Goal: Task Accomplishment & Management: Manage account settings

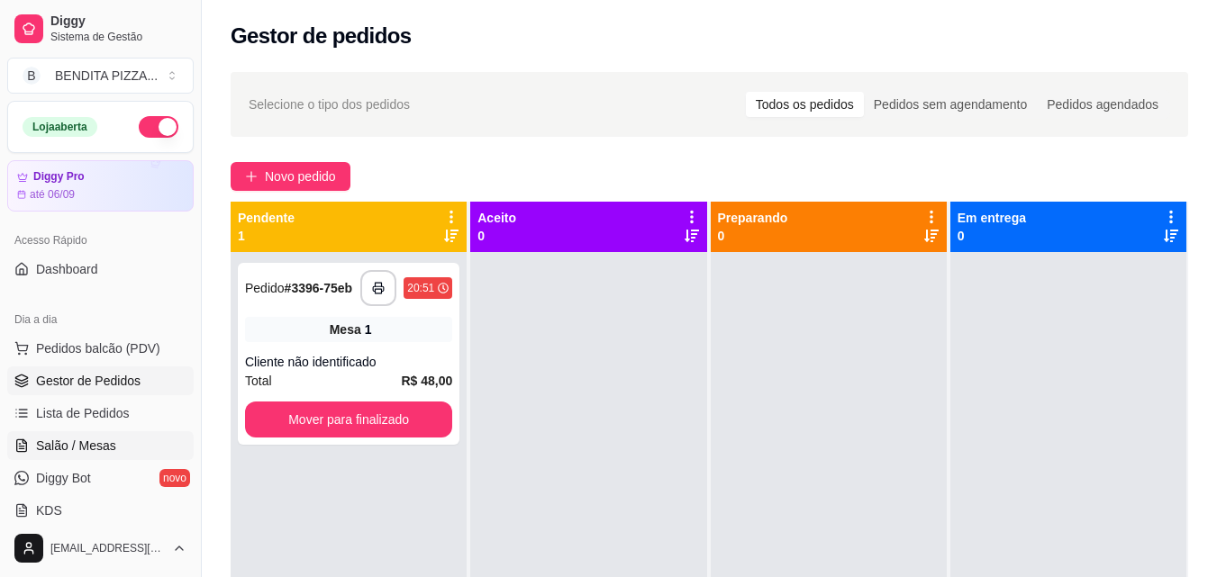
click at [135, 445] on link "Salão / Mesas" at bounding box center [100, 445] width 186 height 29
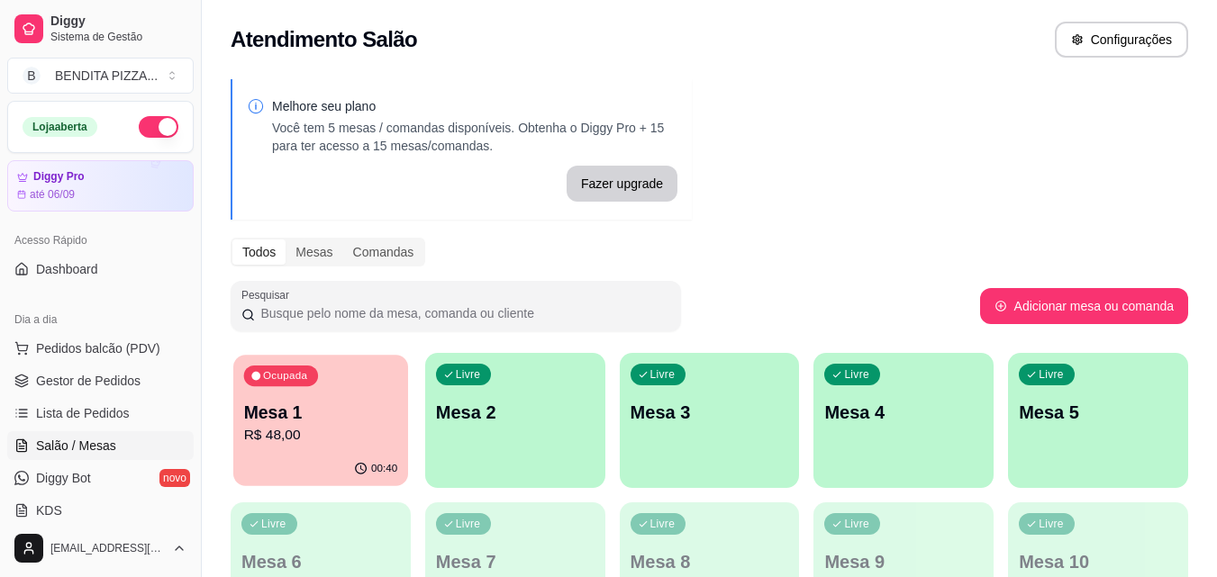
click at [280, 426] on p "R$ 48,00" at bounding box center [321, 435] width 154 height 21
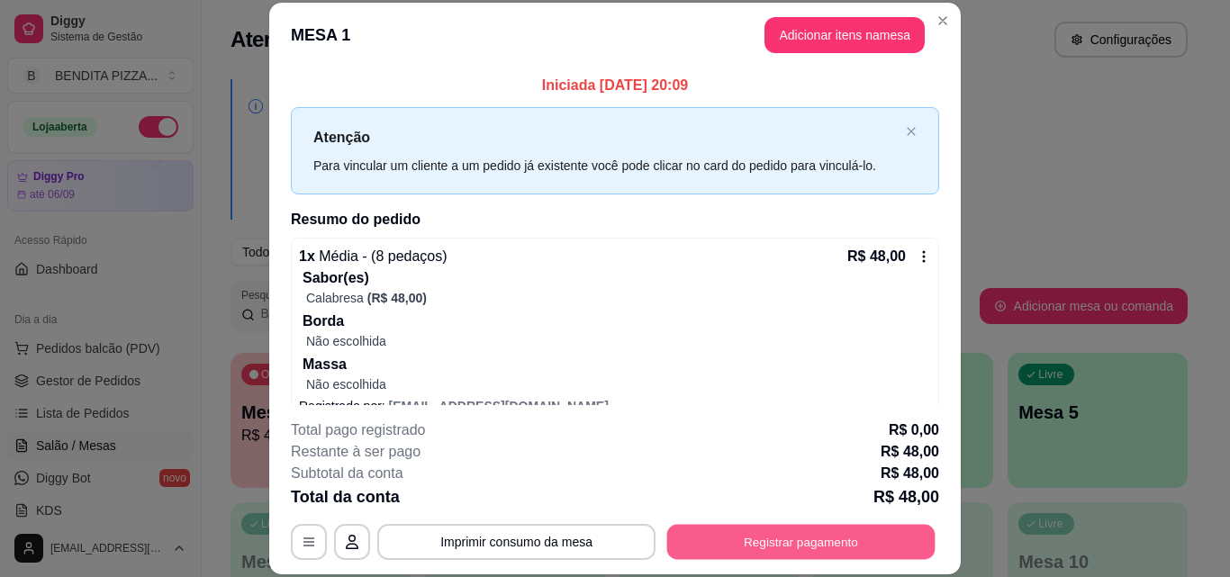
click at [854, 555] on button "Registrar pagamento" at bounding box center [801, 541] width 268 height 35
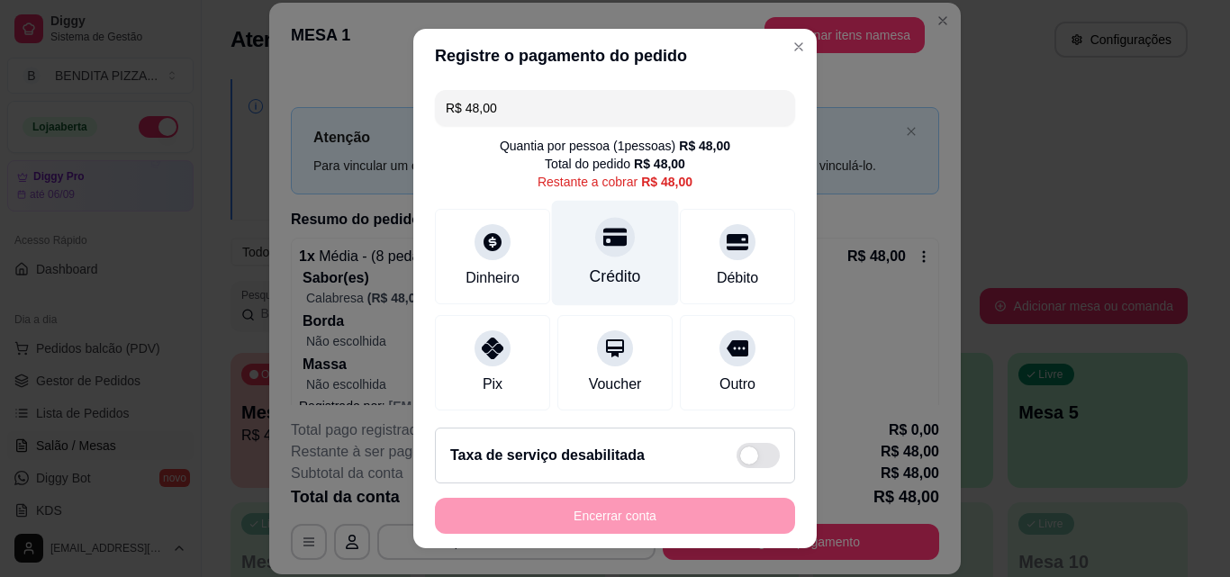
click at [614, 273] on div "Crédito" at bounding box center [615, 276] width 51 height 23
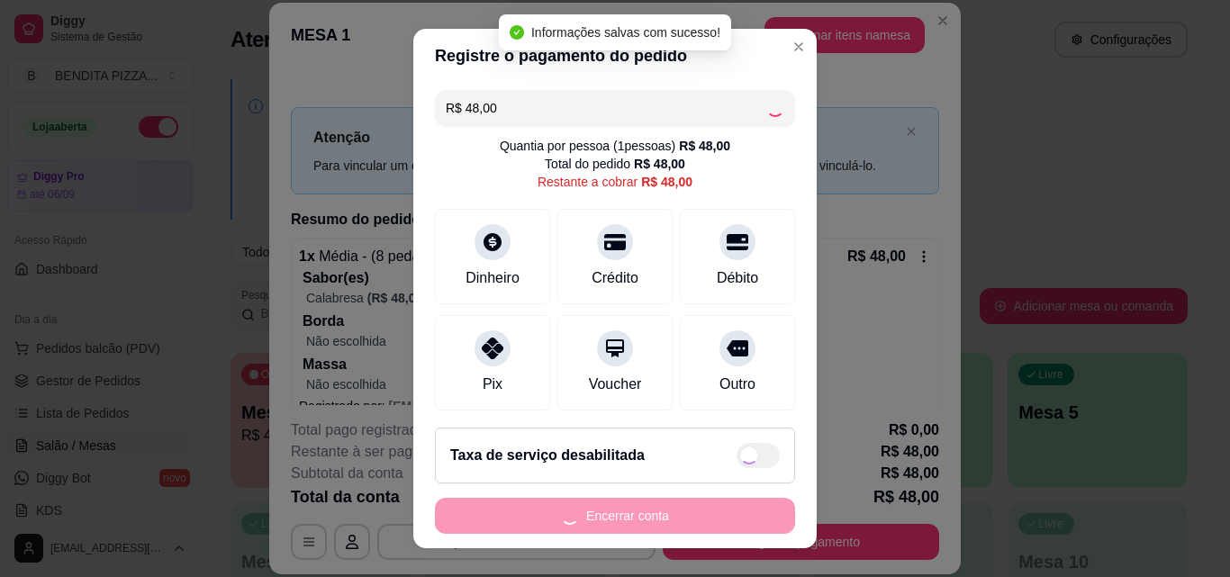
type input "R$ 0,00"
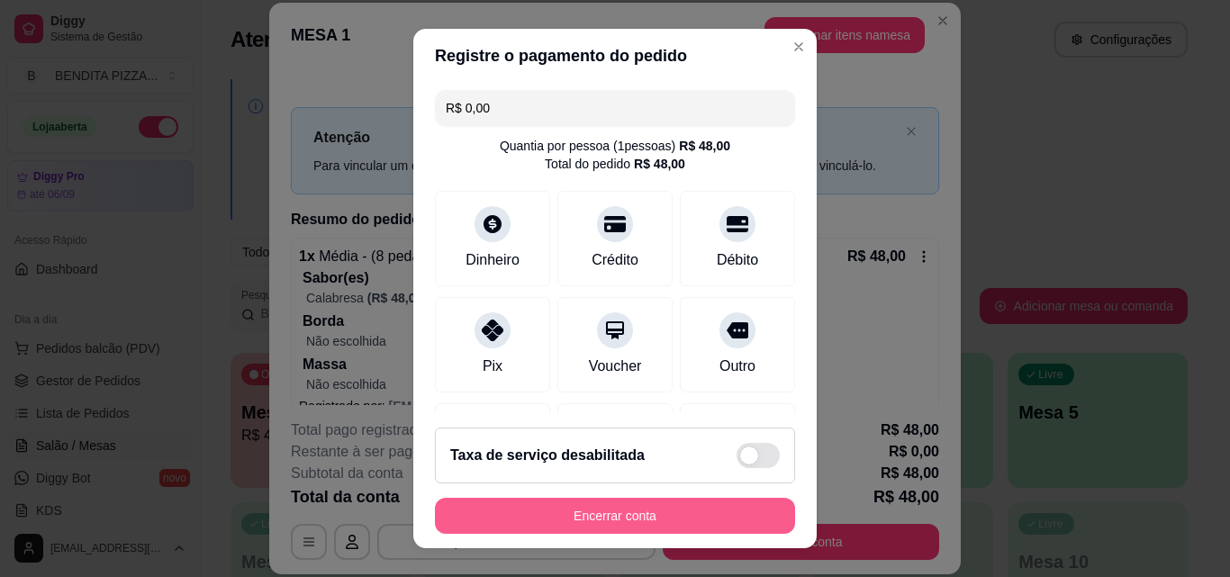
click at [639, 522] on button "Encerrar conta" at bounding box center [615, 516] width 360 height 36
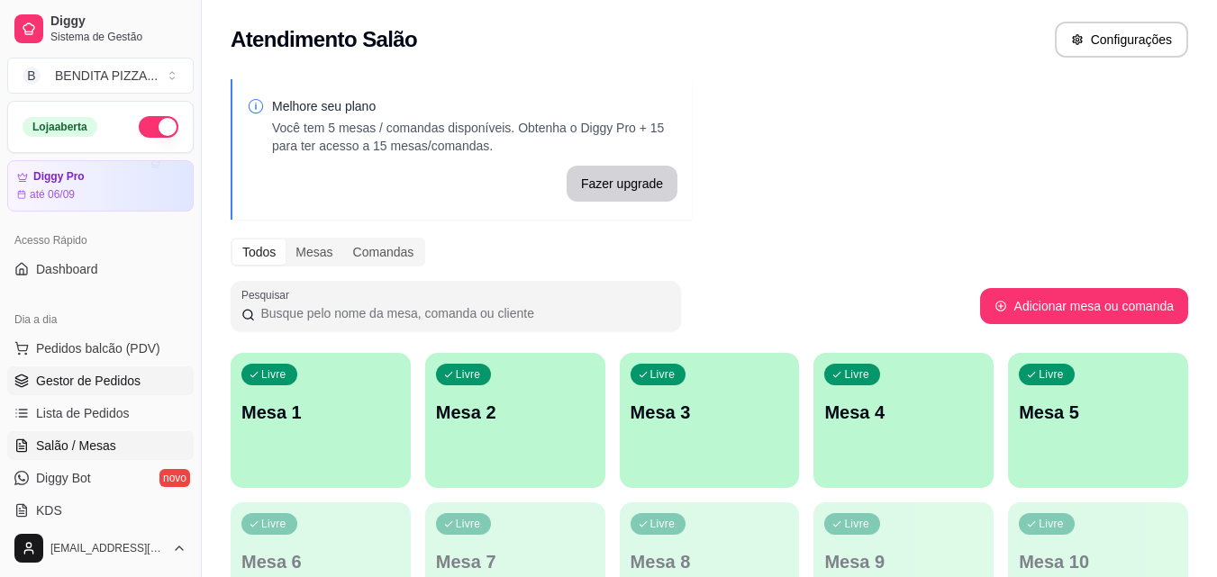
click at [162, 387] on link "Gestor de Pedidos" at bounding box center [100, 381] width 186 height 29
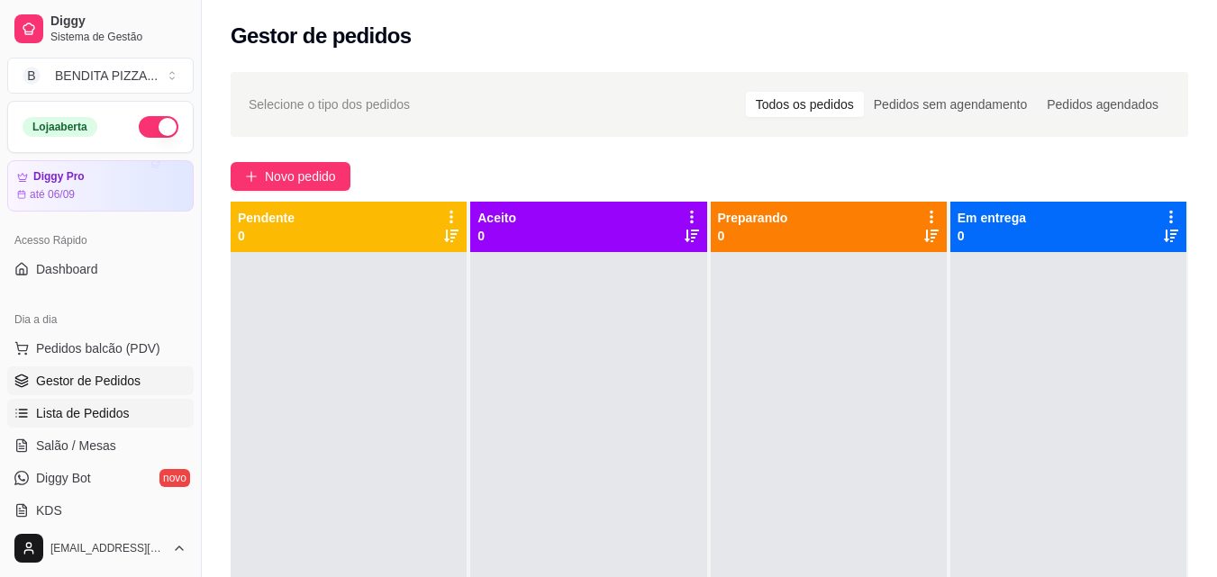
click at [148, 419] on link "Lista de Pedidos" at bounding box center [100, 413] width 186 height 29
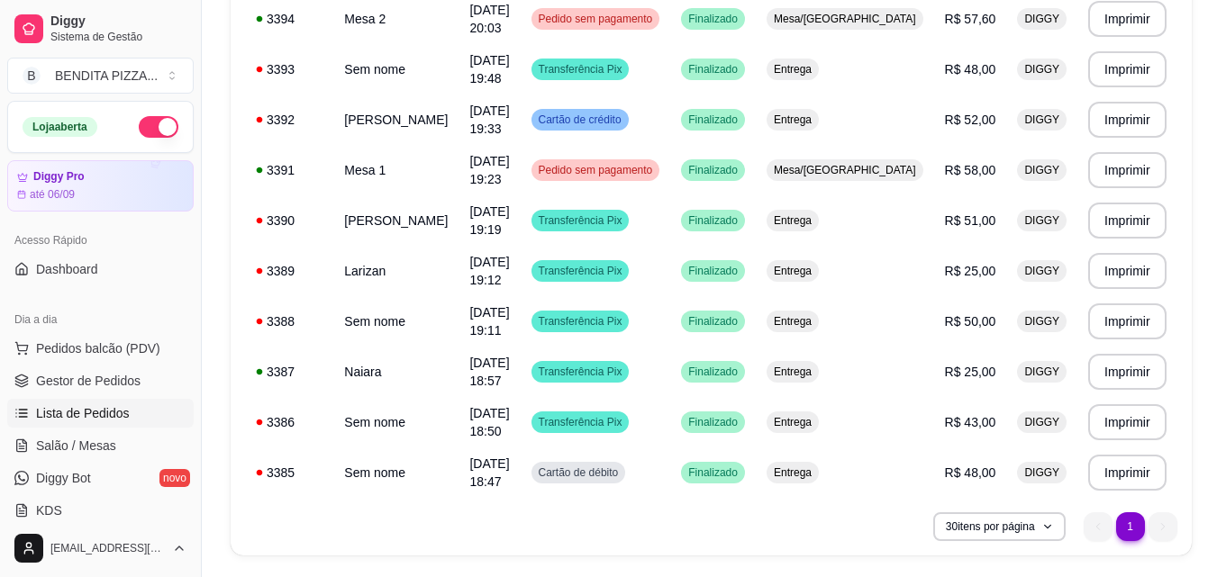
scroll to position [570, 0]
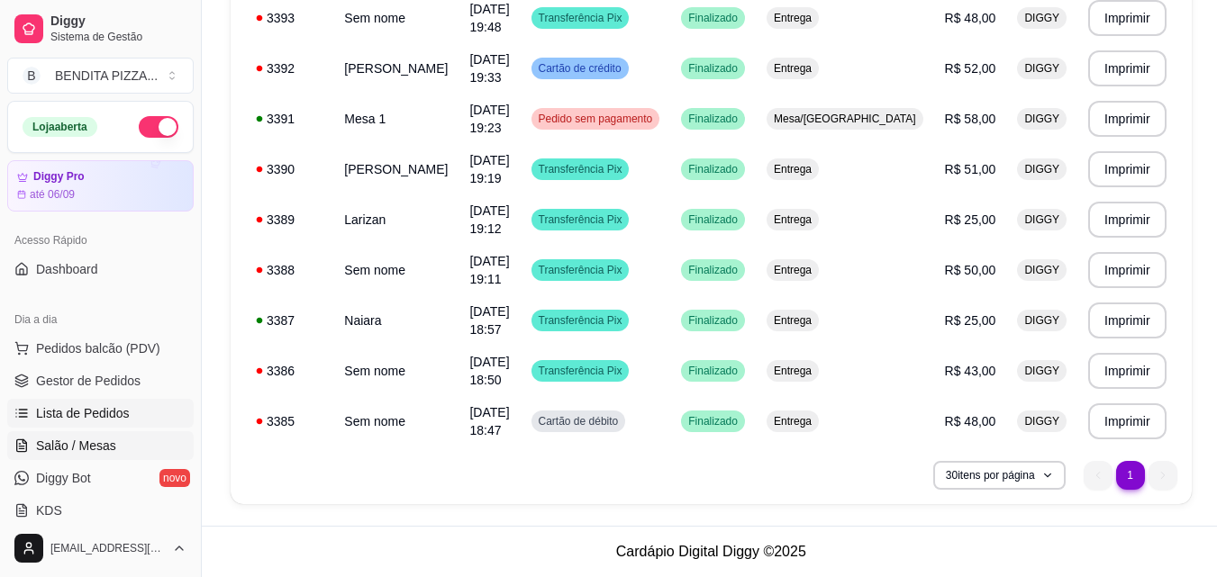
click at [94, 448] on span "Salão / Mesas" at bounding box center [76, 446] width 80 height 18
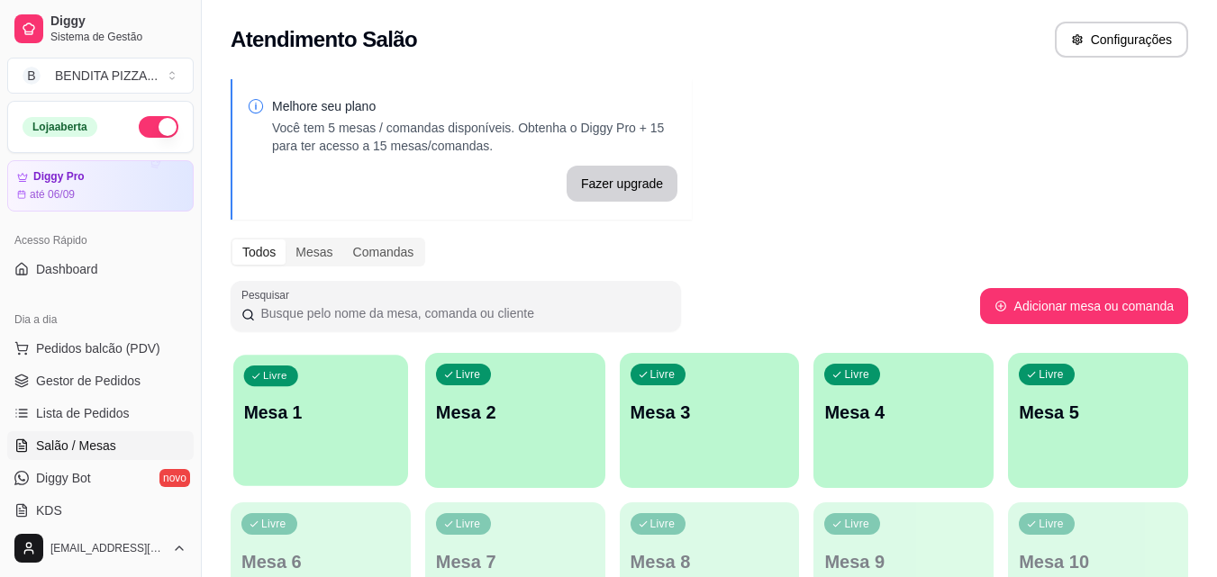
click at [257, 457] on div "Livre Mesa 1" at bounding box center [320, 410] width 175 height 110
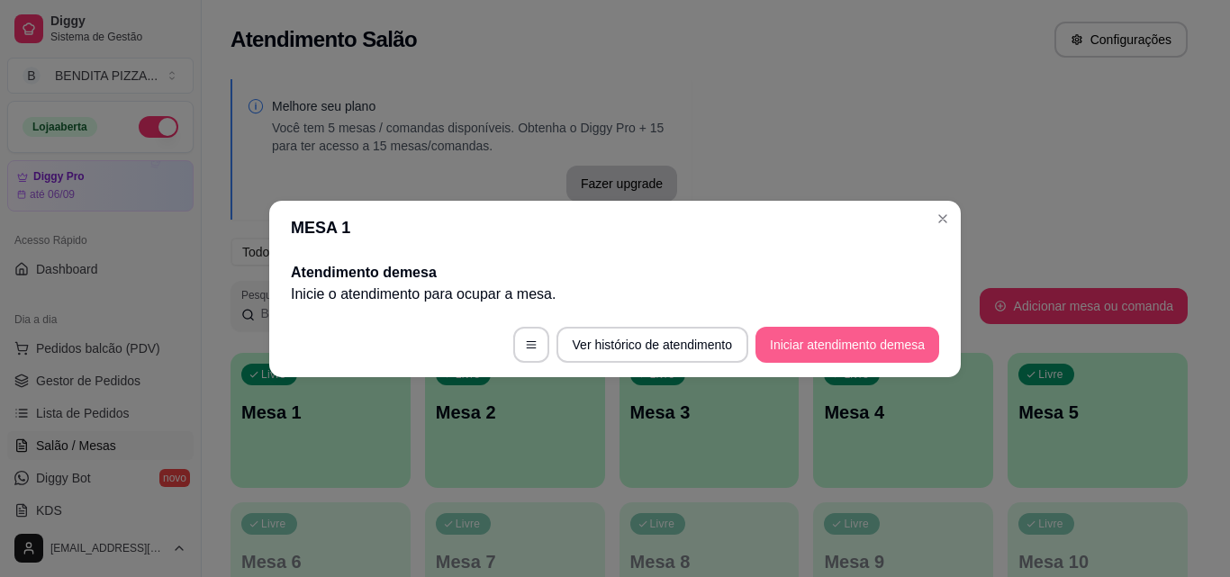
click at [804, 347] on button "Iniciar atendimento de mesa" at bounding box center [848, 345] width 184 height 36
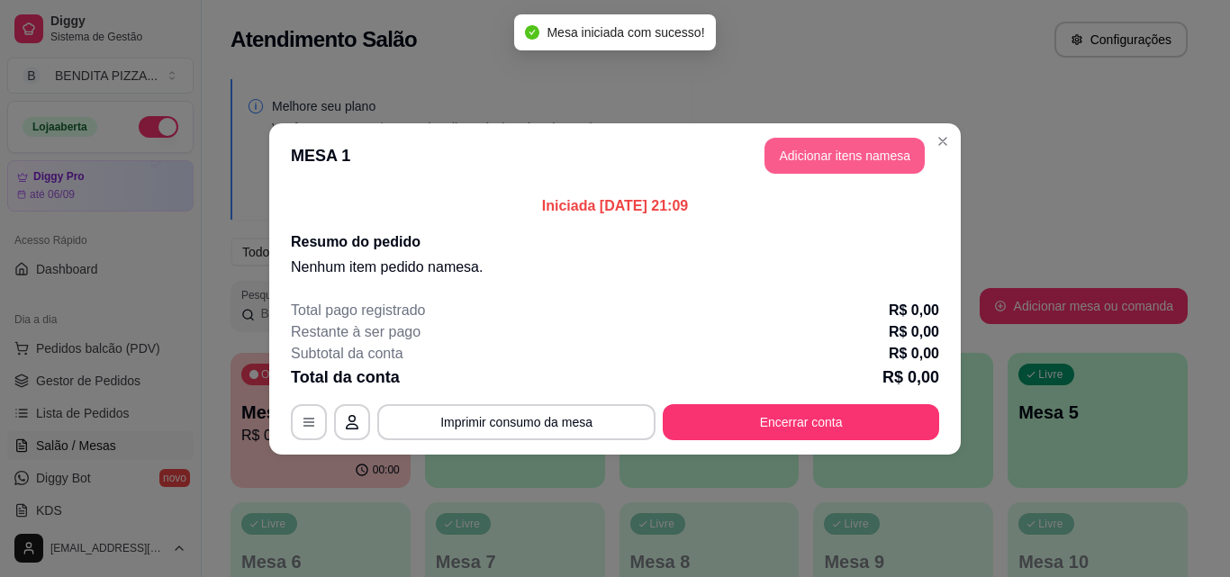
click at [882, 168] on button "Adicionar itens na mesa" at bounding box center [845, 156] width 160 height 36
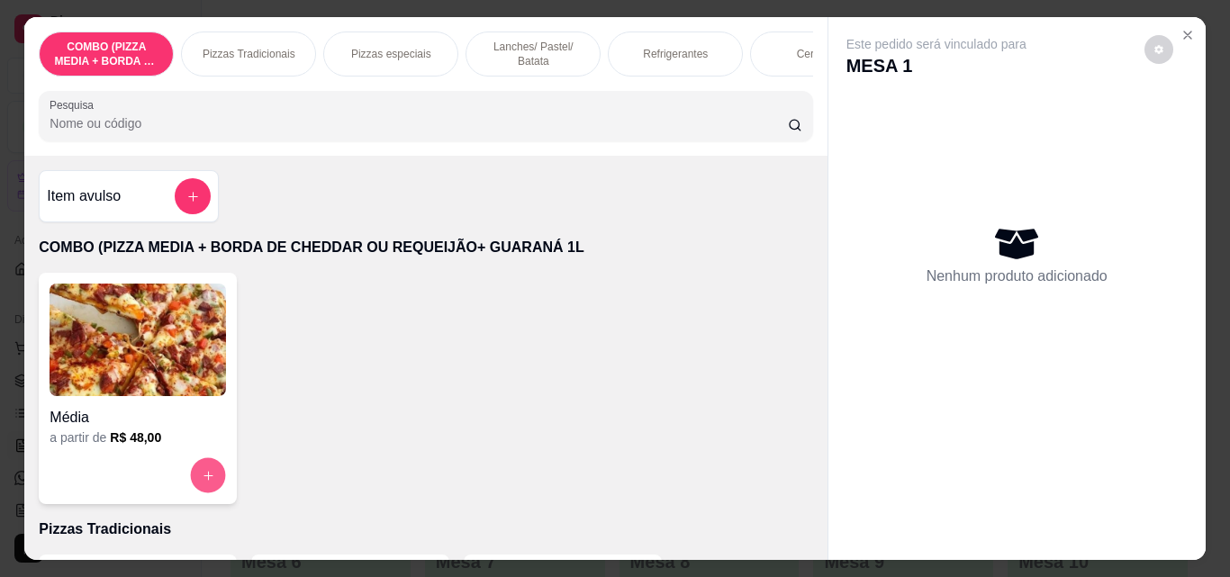
click at [199, 470] on button "increase-product-quantity" at bounding box center [208, 475] width 35 height 35
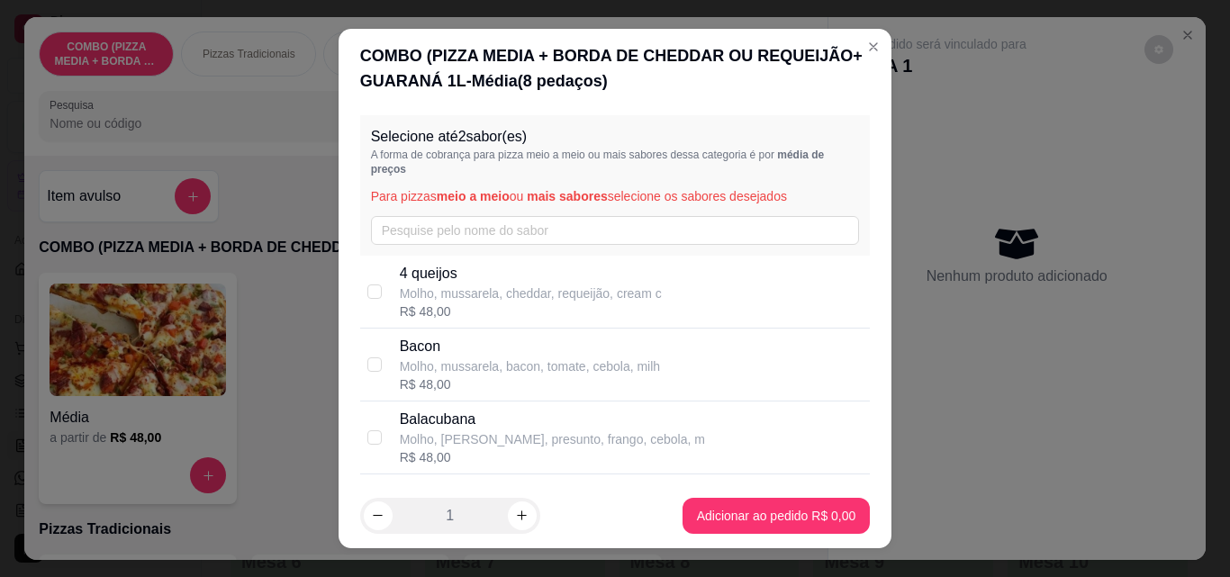
click at [449, 333] on div "Bacon Molho, mussarela, bacon, tomate, cebola, milh R$ 48,00" at bounding box center [615, 365] width 511 height 73
checkbox input "true"
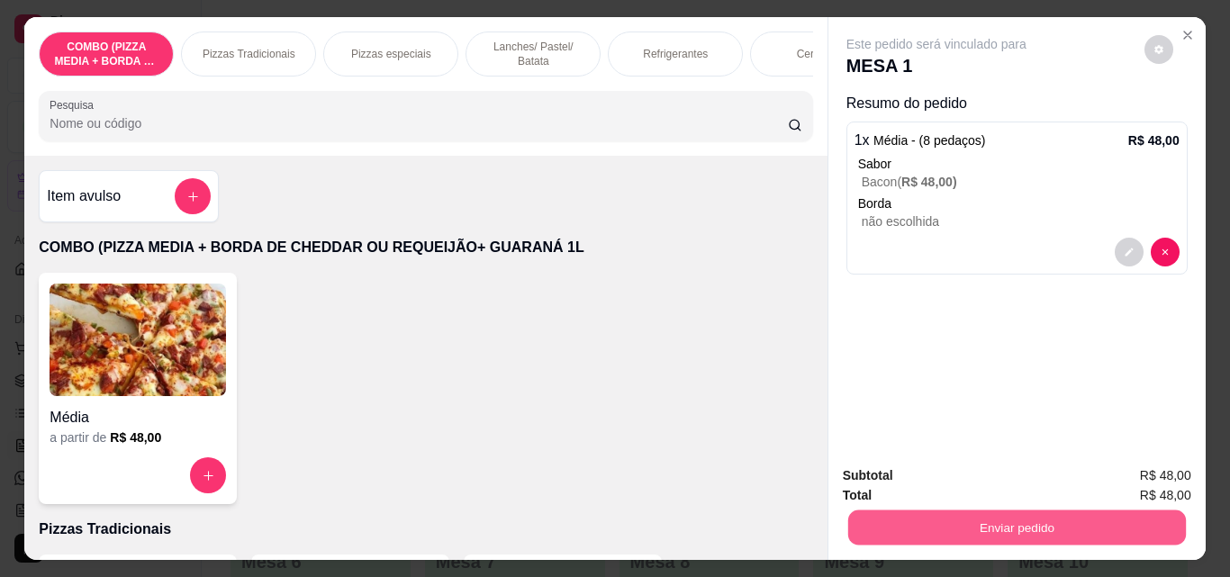
click at [980, 510] on button "Enviar pedido" at bounding box center [1017, 527] width 338 height 35
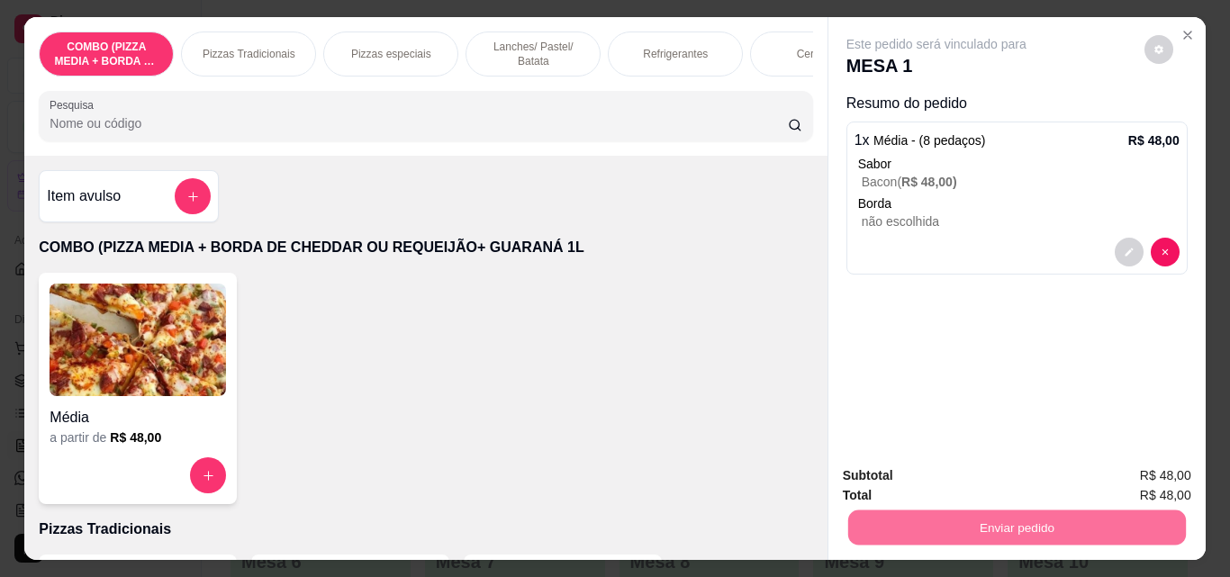
click at [909, 466] on button "Não registrar e enviar pedido" at bounding box center [958, 475] width 182 height 33
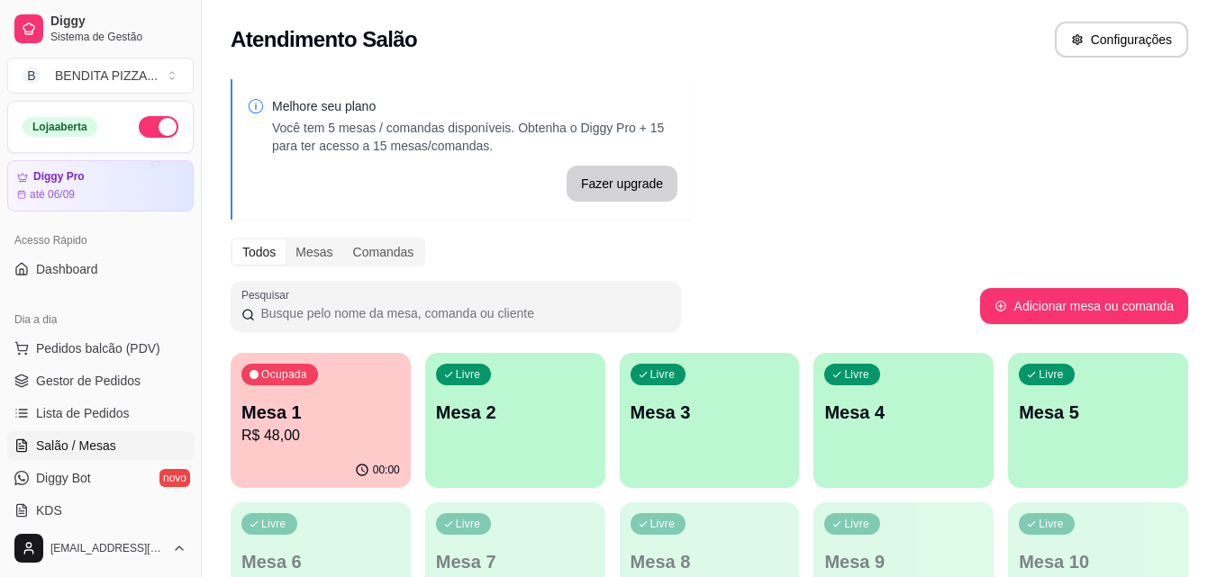
scroll to position [366, 0]
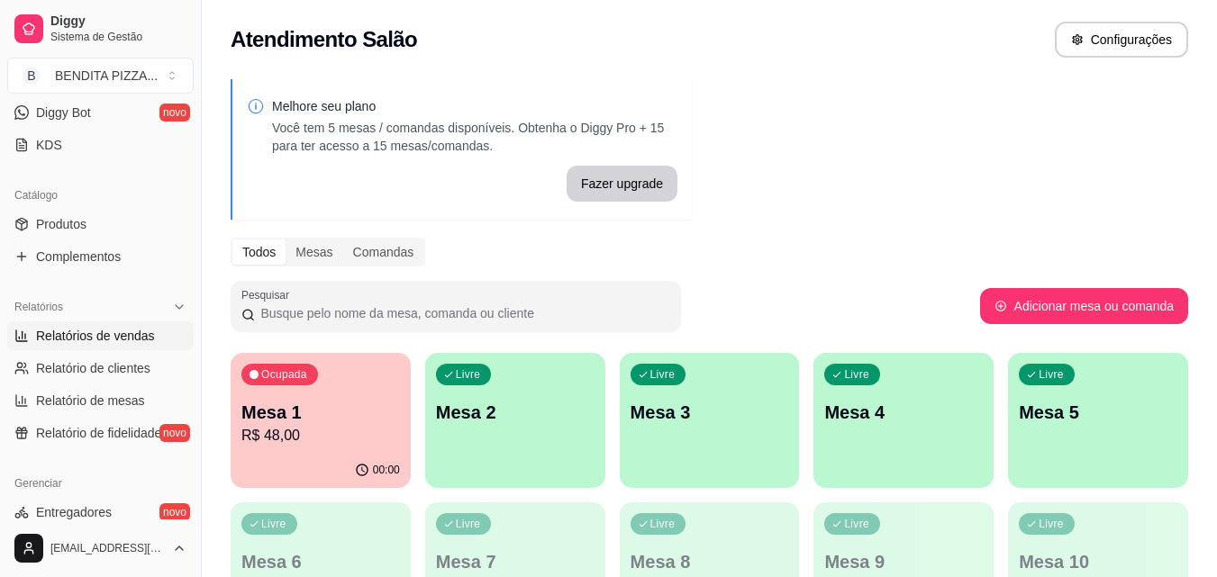
click at [109, 340] on span "Relatórios de vendas" at bounding box center [95, 336] width 119 height 18
select select "ALL"
select select "0"
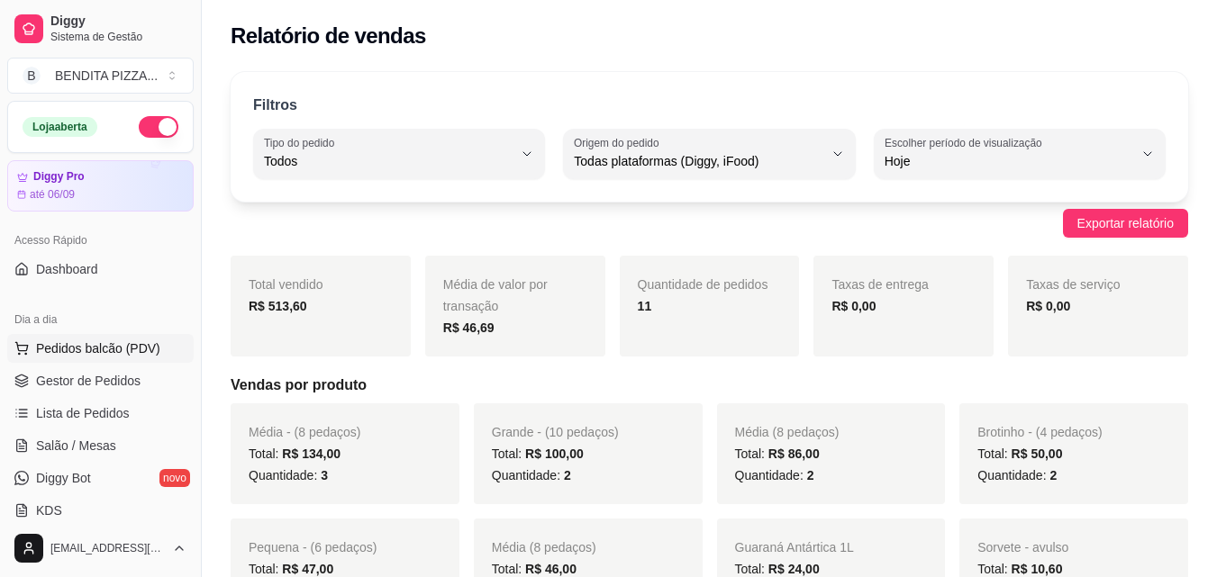
click at [82, 358] on button "Pedidos balcão (PDV)" at bounding box center [100, 348] width 186 height 29
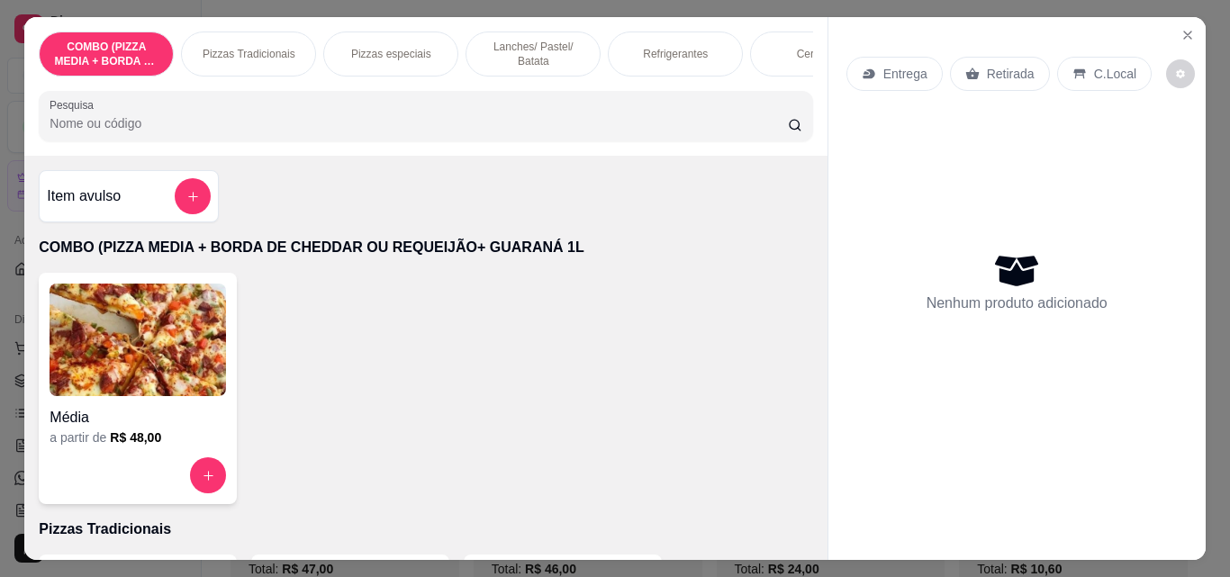
click at [238, 50] on p "Pizzas Tradicionais" at bounding box center [249, 54] width 93 height 14
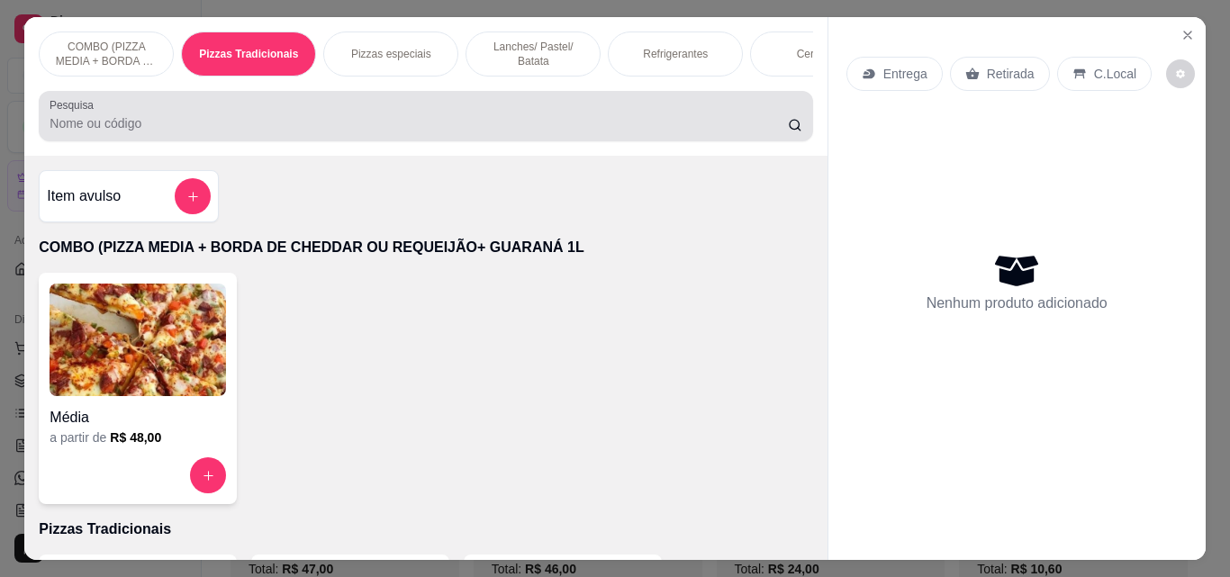
scroll to position [47, 0]
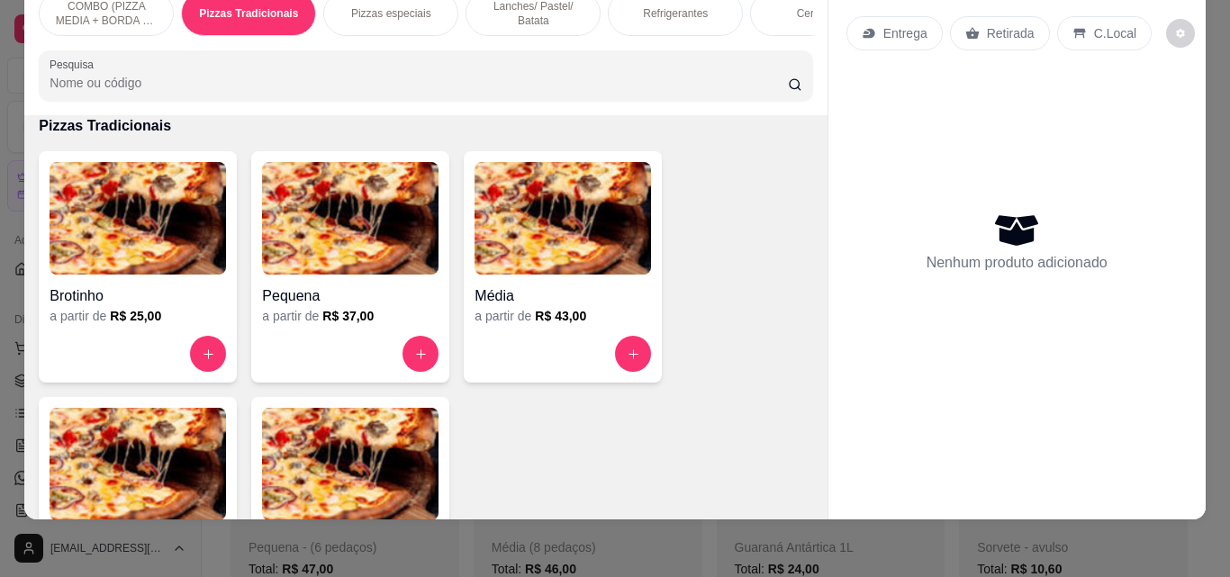
click at [605, 366] on div at bounding box center [563, 354] width 177 height 36
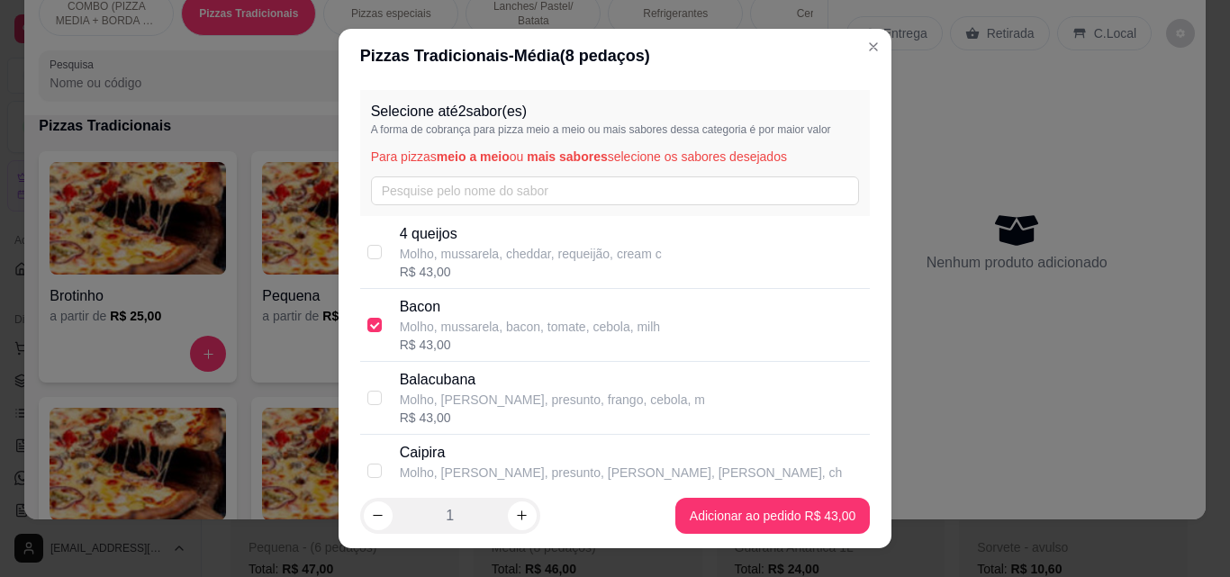
click at [451, 346] on div "R$ 43,00" at bounding box center [530, 345] width 260 height 18
checkbox input "false"
click at [429, 196] on input "text" at bounding box center [615, 191] width 489 height 29
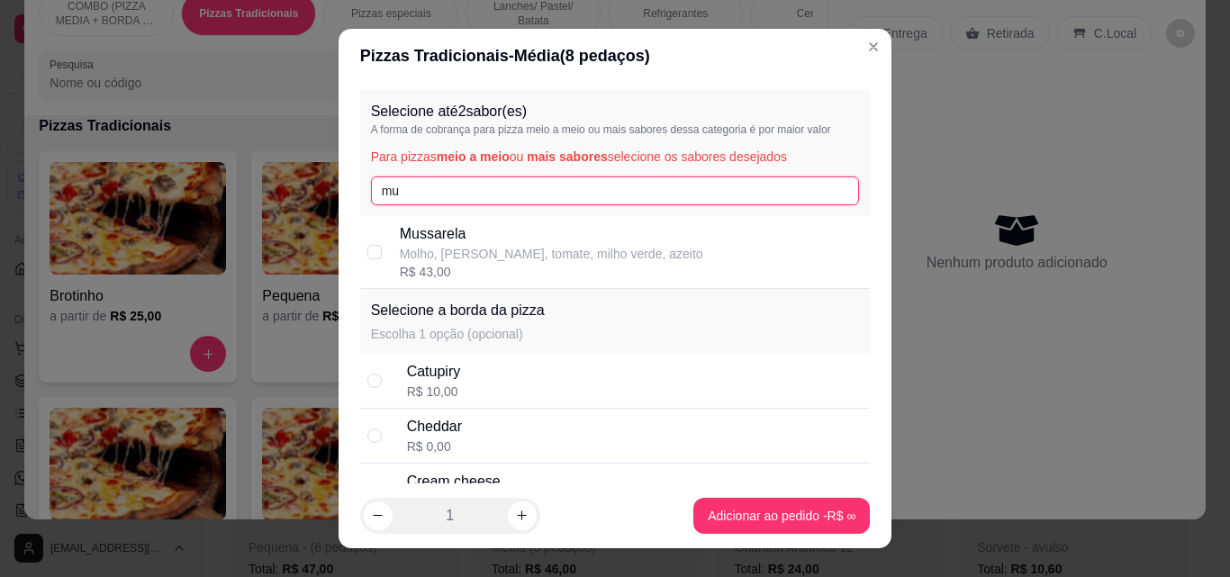
type input "mu"
click at [428, 242] on p "Mussarela" at bounding box center [552, 234] width 304 height 22
checkbox input "true"
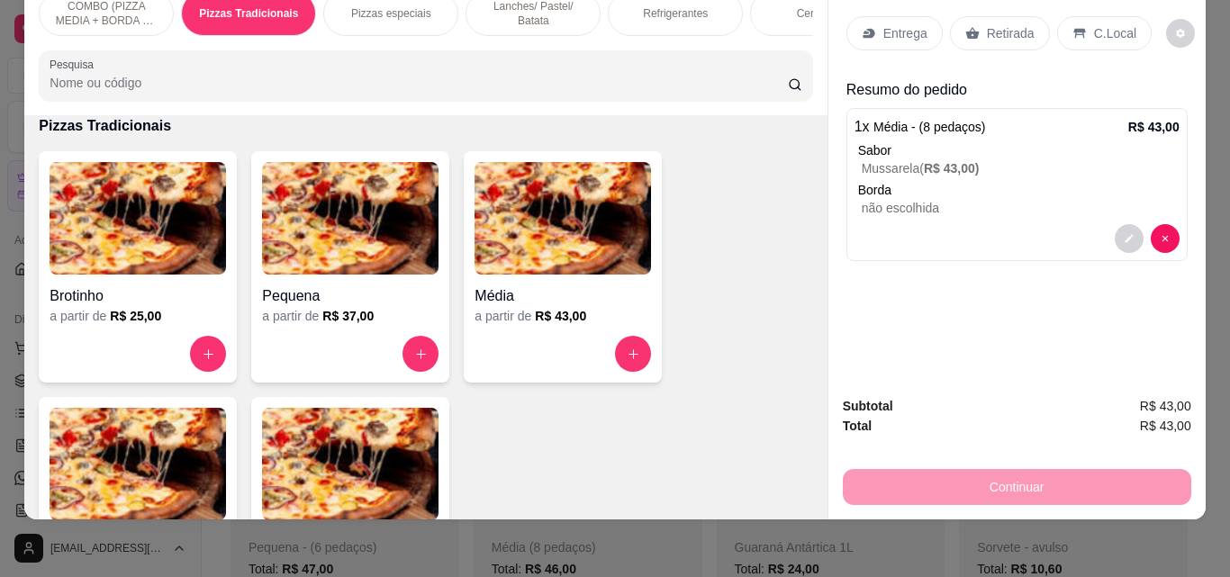
click at [850, 23] on div "Entrega" at bounding box center [895, 33] width 96 height 34
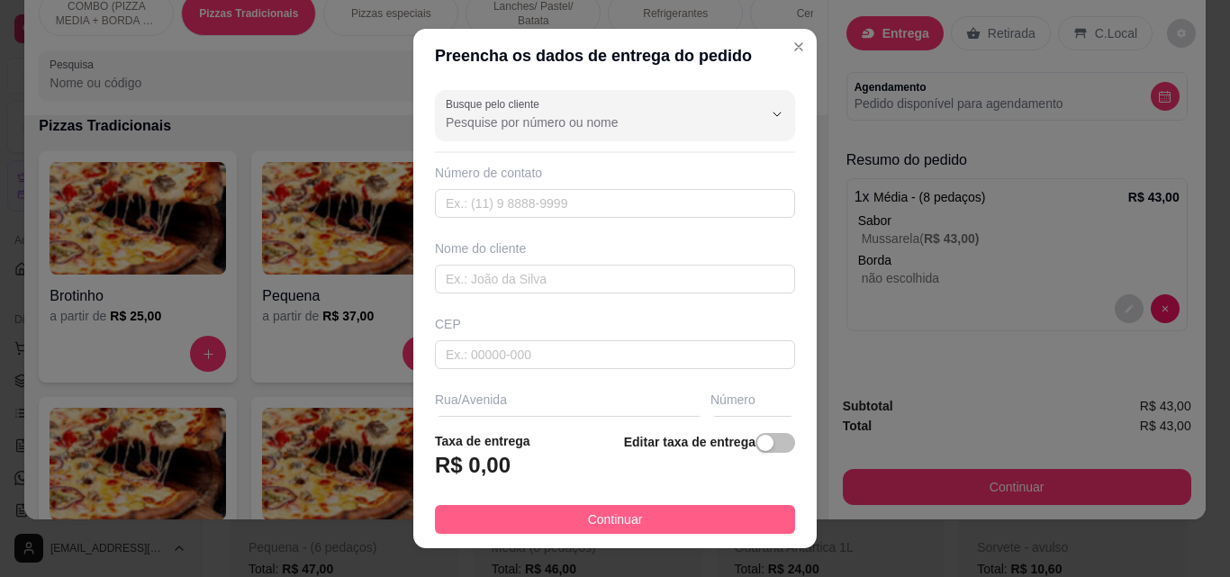
click at [727, 526] on button "Continuar" at bounding box center [615, 519] width 360 height 29
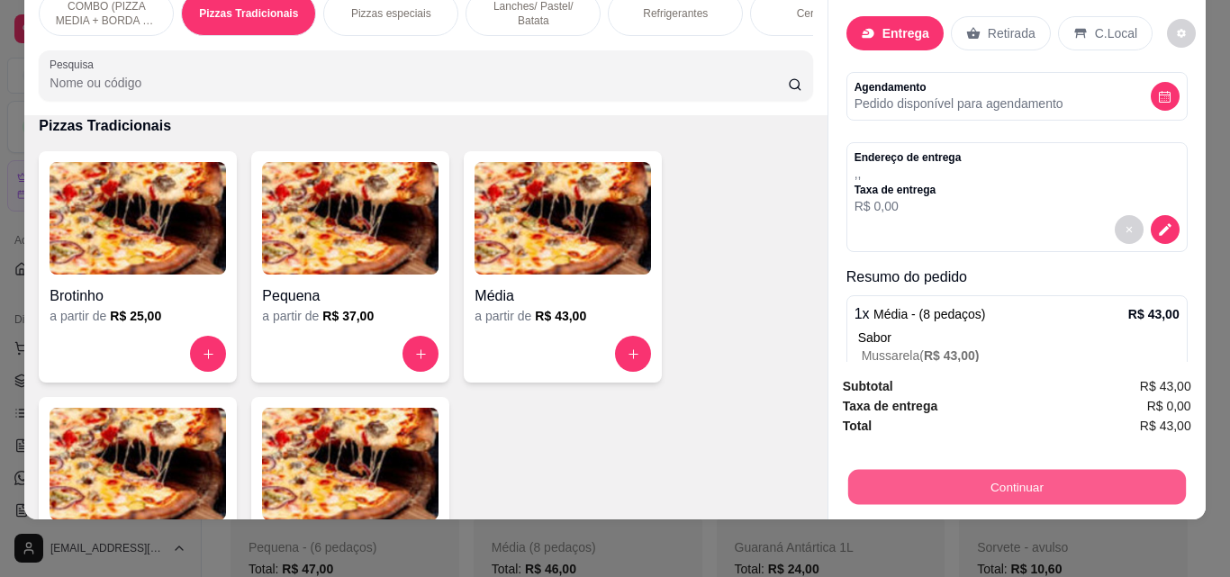
click at [965, 482] on button "Continuar" at bounding box center [1017, 486] width 338 height 35
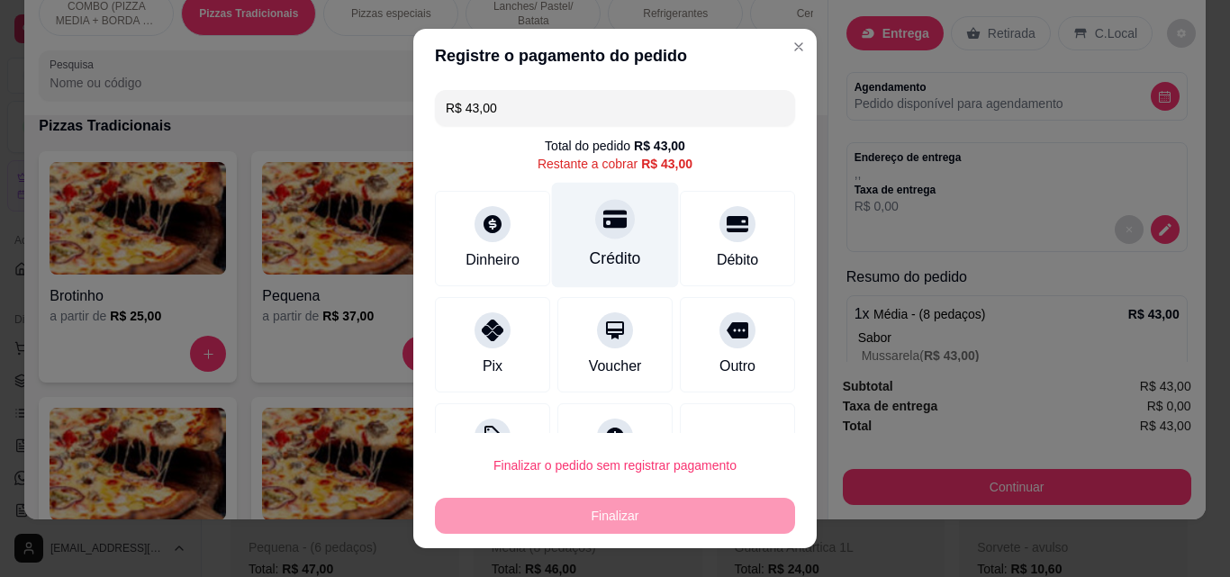
click at [595, 235] on div at bounding box center [615, 219] width 40 height 40
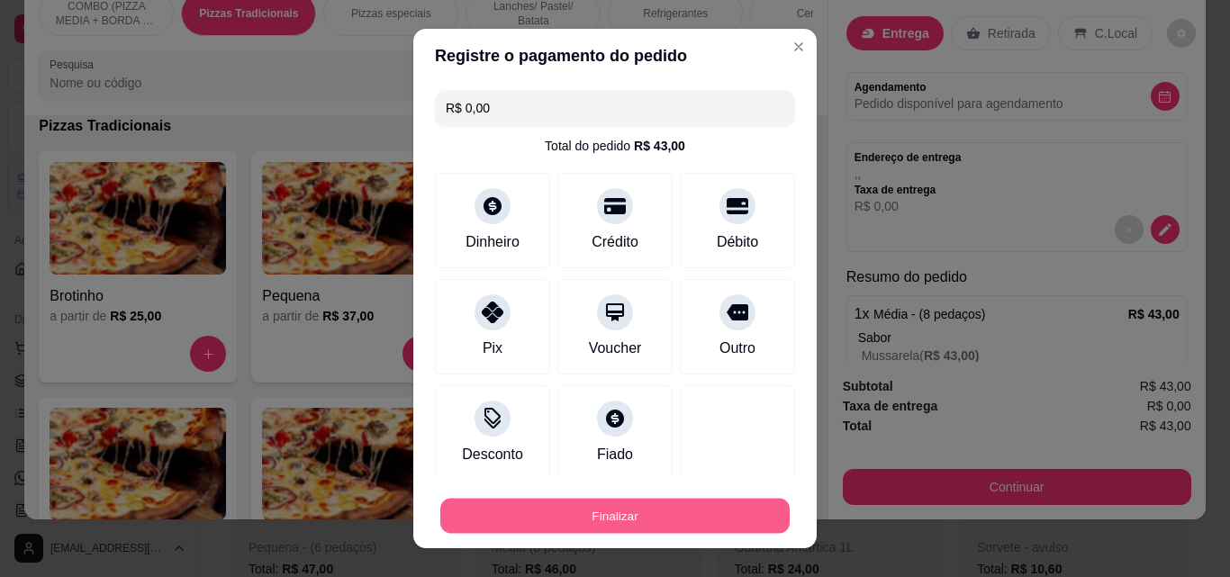
click at [660, 515] on button "Finalizar" at bounding box center [614, 516] width 349 height 35
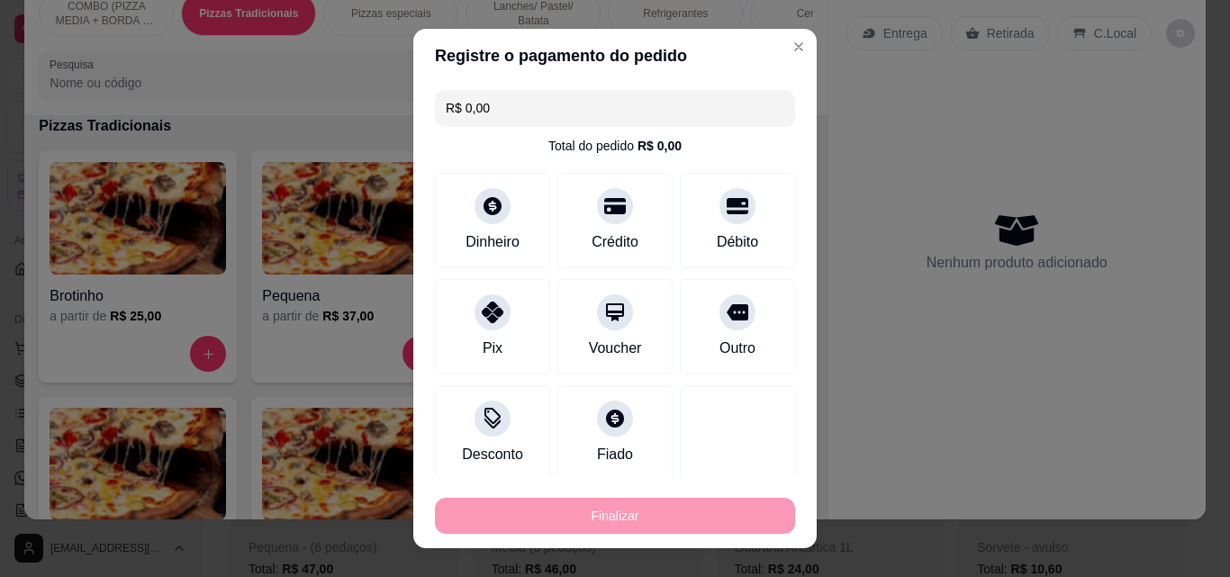
type input "-R$ 43,00"
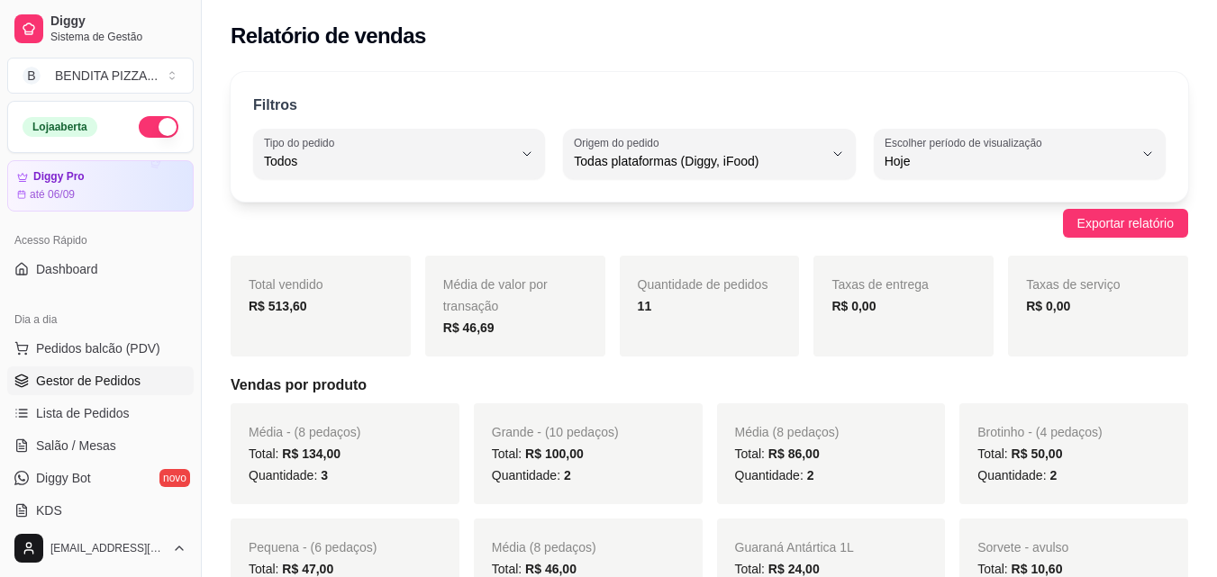
click at [67, 380] on span "Gestor de Pedidos" at bounding box center [88, 381] width 104 height 18
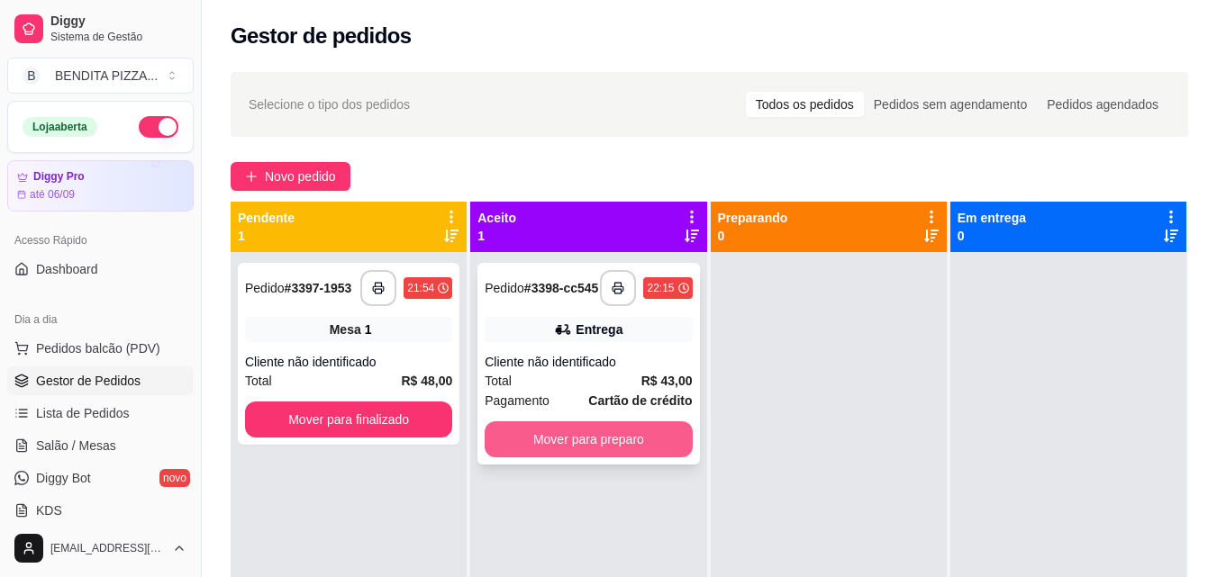
click at [631, 453] on button "Mover para preparo" at bounding box center [588, 440] width 207 height 36
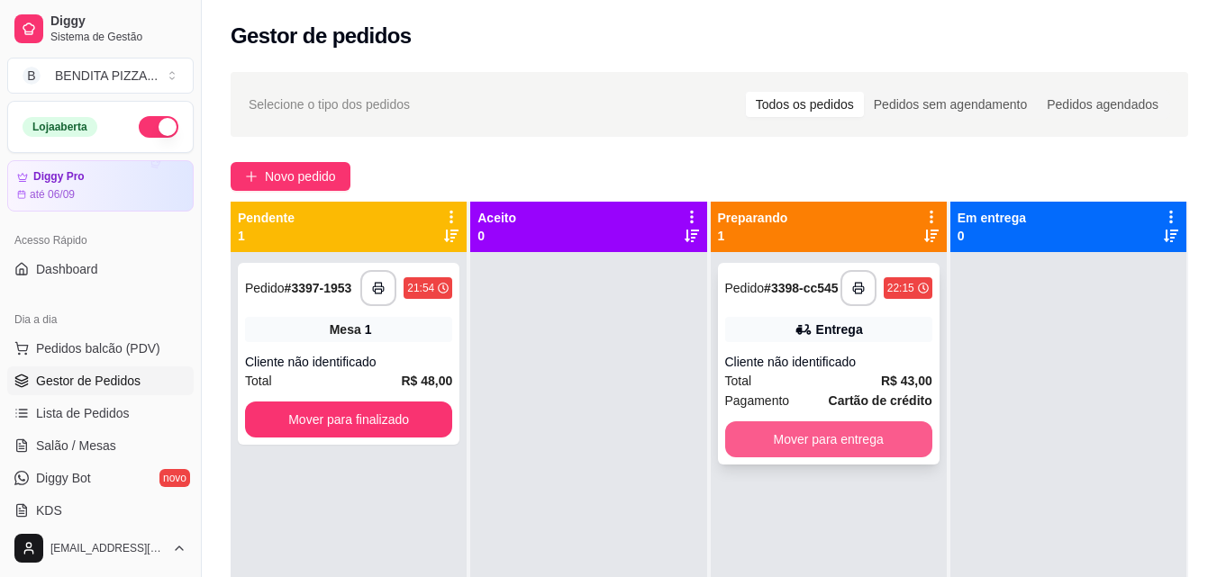
click at [809, 457] on button "Mover para entrega" at bounding box center [828, 440] width 207 height 36
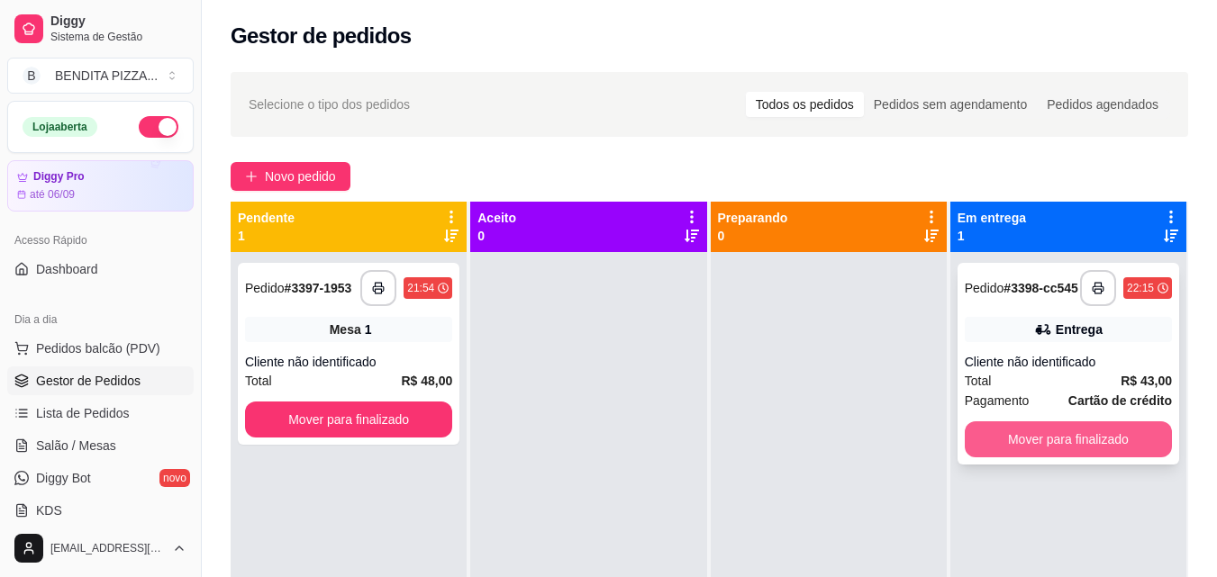
click at [1068, 458] on button "Mover para finalizado" at bounding box center [1068, 440] width 207 height 36
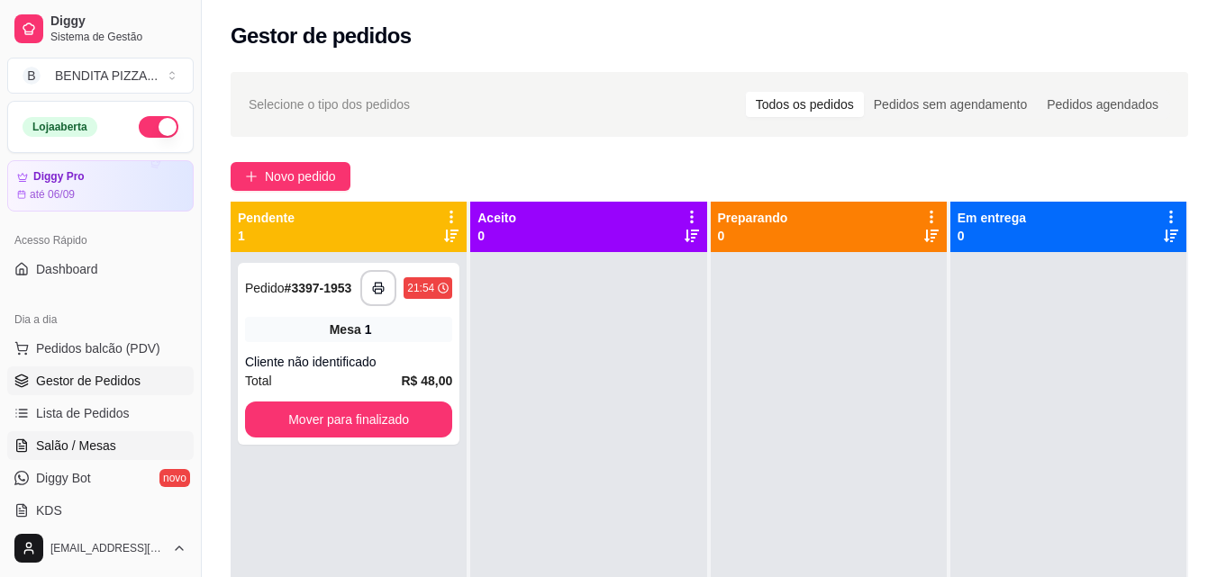
click at [141, 447] on link "Salão / Mesas" at bounding box center [100, 445] width 186 height 29
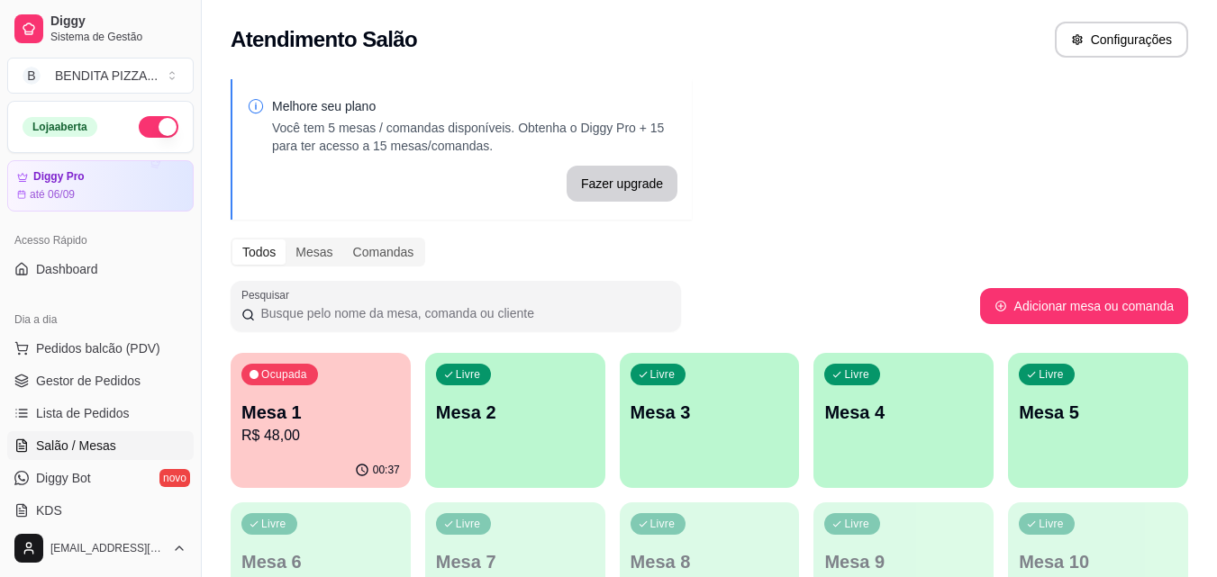
click at [334, 405] on p "Mesa 1" at bounding box center [320, 412] width 159 height 25
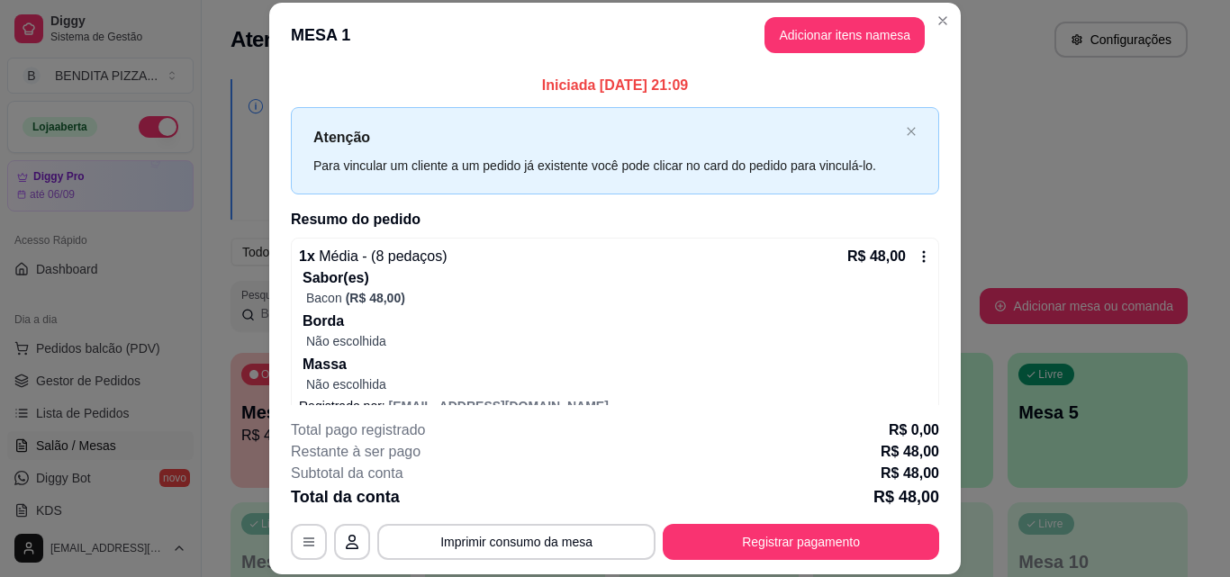
click at [781, 563] on footer "**********" at bounding box center [615, 489] width 692 height 169
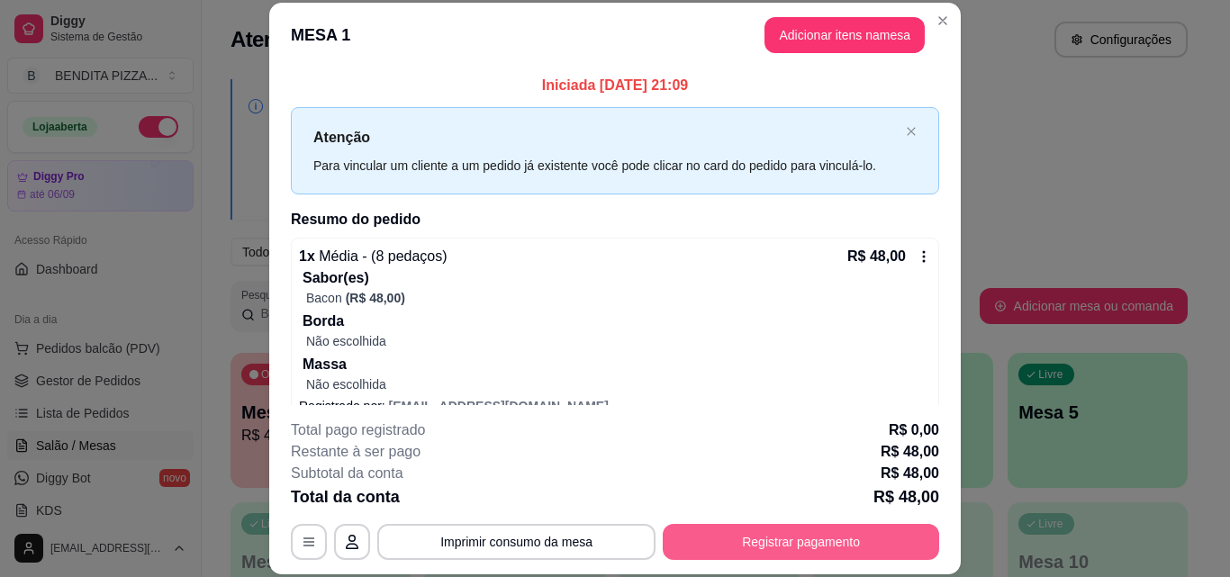
click at [778, 548] on button "Registrar pagamento" at bounding box center [801, 542] width 277 height 36
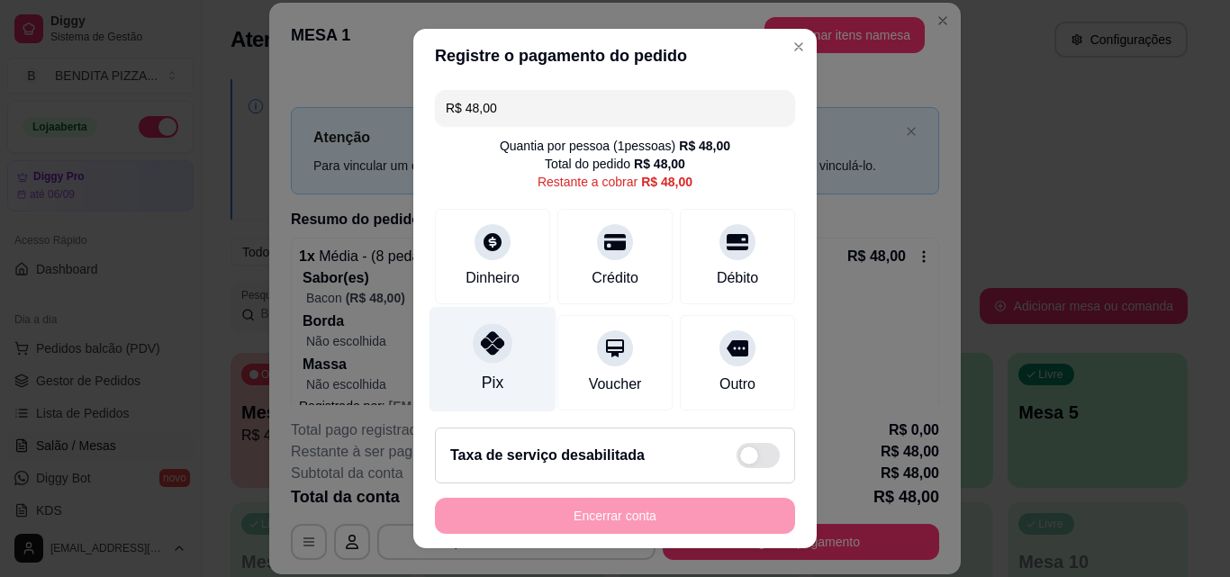
click at [492, 342] on icon at bounding box center [492, 342] width 23 height 23
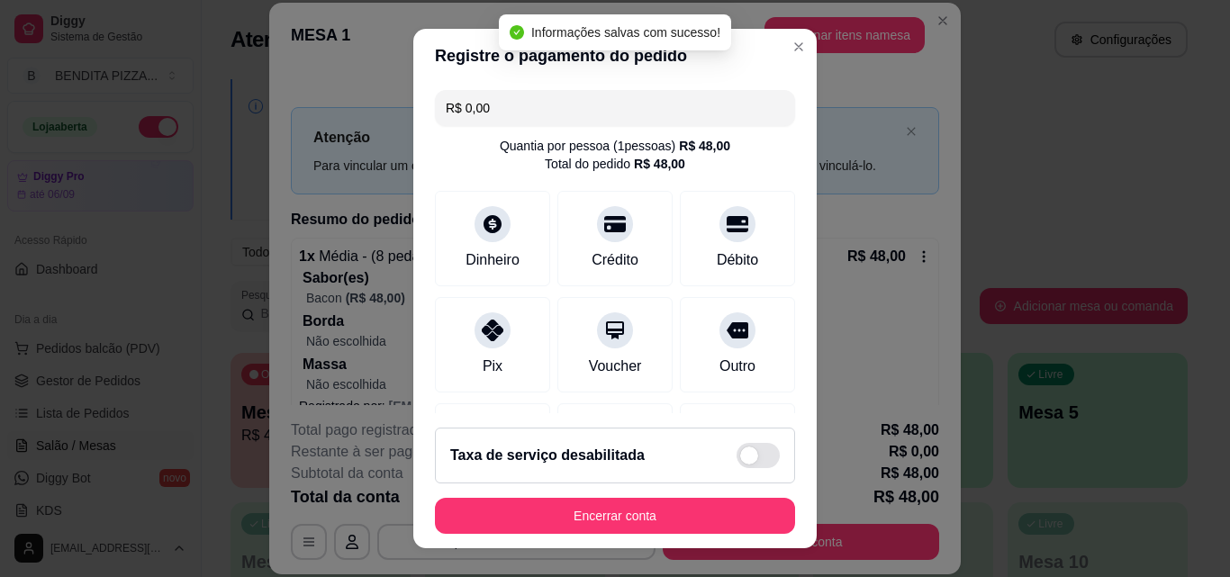
type input "R$ 0,00"
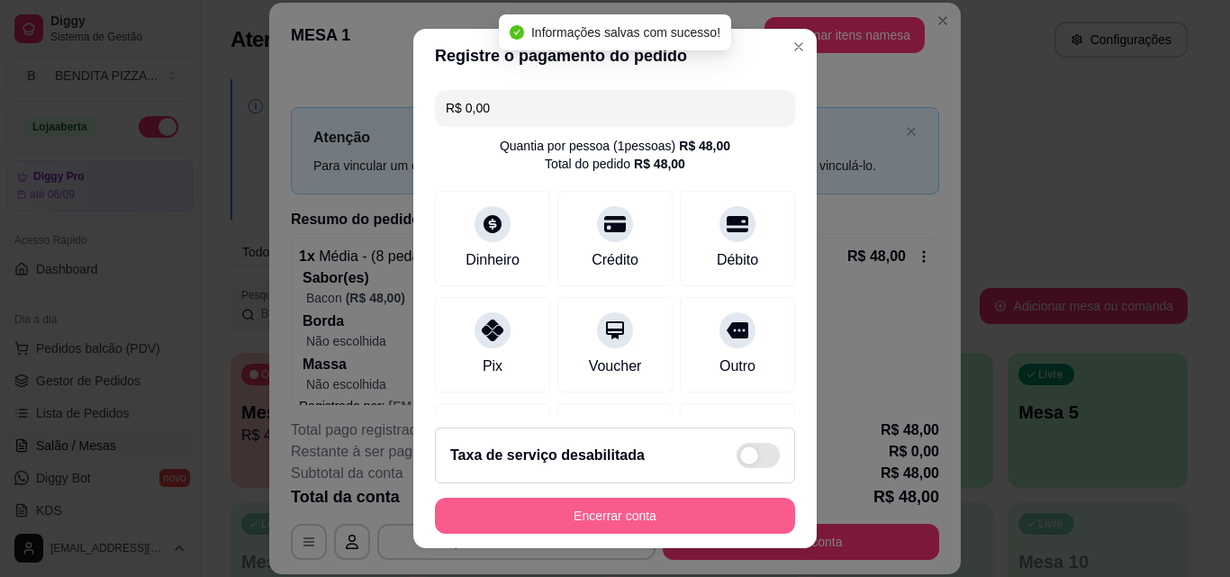
click at [649, 524] on button "Encerrar conta" at bounding box center [615, 516] width 360 height 36
